Goal: Navigation & Orientation: Understand site structure

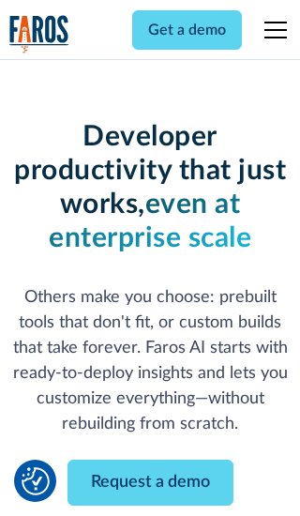
scroll to position [225, 0]
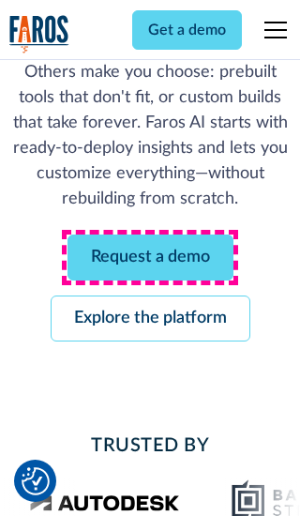
click at [150, 257] on link "Request a demo" at bounding box center [151, 258] width 166 height 46
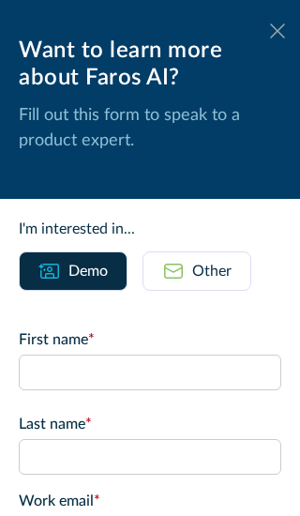
click at [278, 31] on icon at bounding box center [277, 30] width 15 height 14
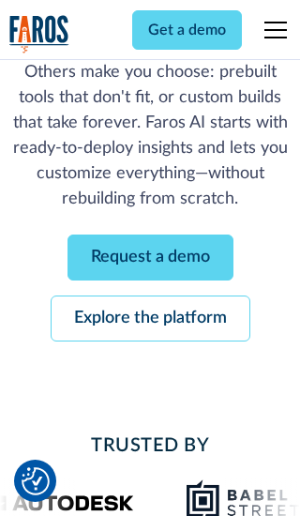
scroll to position [286, 0]
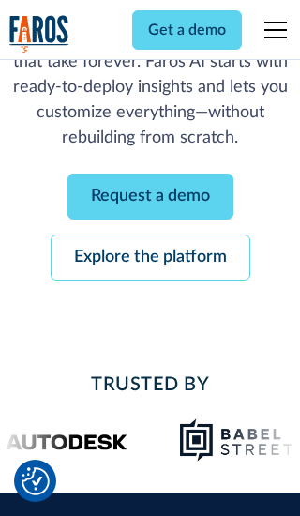
click at [150, 257] on link "Explore the platform" at bounding box center [151, 258] width 200 height 46
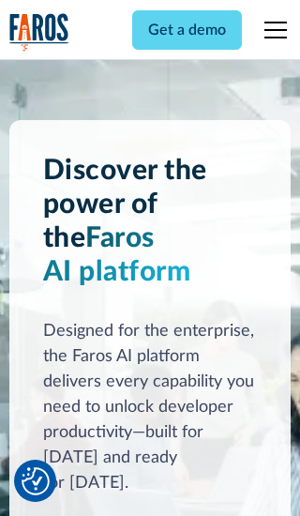
scroll to position [14103, 0]
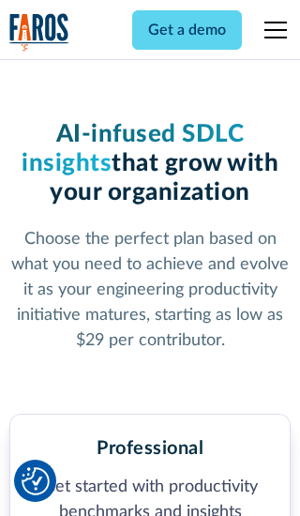
scroll to position [2910, 0]
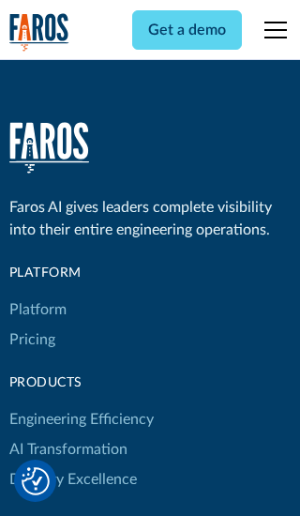
click at [37, 295] on link "Platform" at bounding box center [37, 310] width 57 height 30
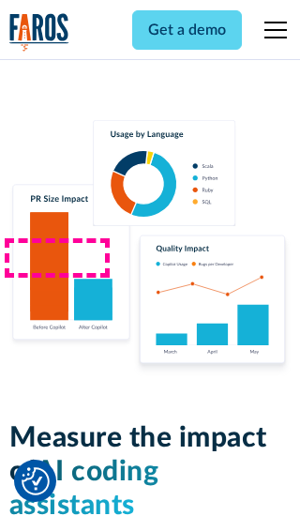
scroll to position [11607, 0]
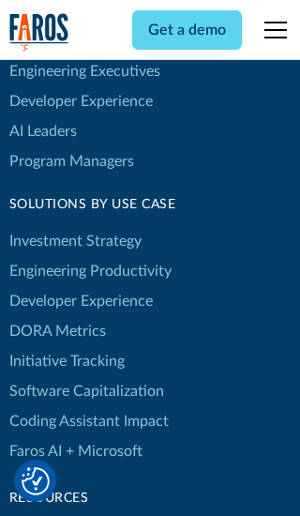
click at [56, 316] on link "DORA Metrics" at bounding box center [57, 331] width 97 height 30
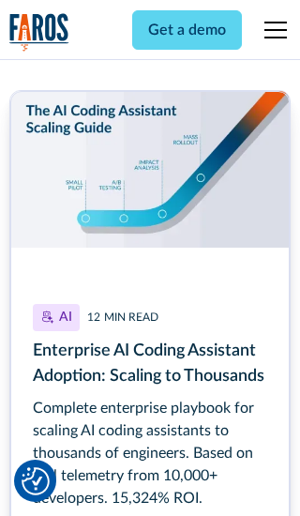
scroll to position [8425, 0]
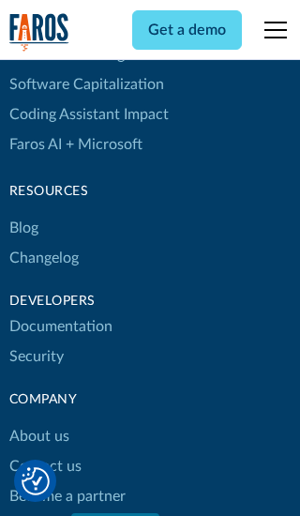
click at [43, 258] on link "Changelog" at bounding box center [43, 258] width 69 height 30
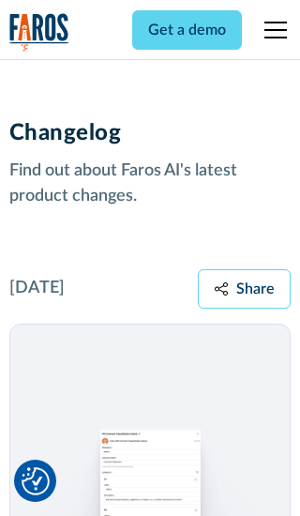
scroll to position [22679, 0]
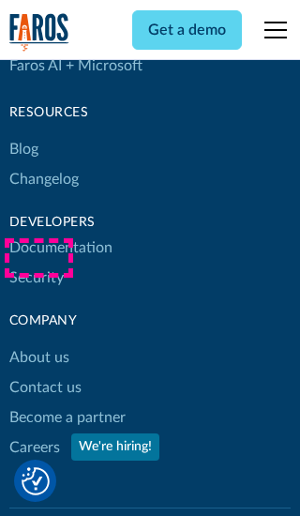
click at [38, 343] on link "About us" at bounding box center [39, 358] width 60 height 30
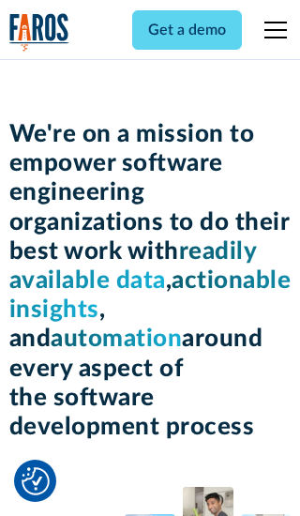
scroll to position [6475, 0]
